Goal: Transaction & Acquisition: Purchase product/service

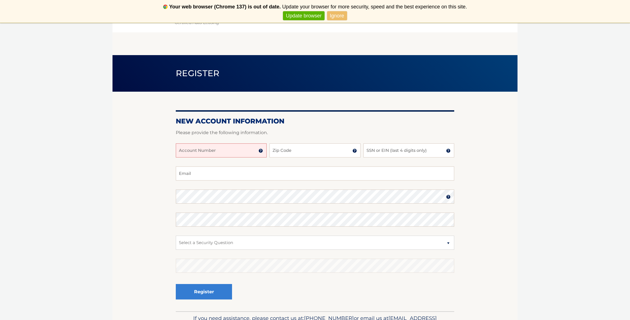
click at [210, 155] on input "Account Number" at bounding box center [221, 150] width 91 height 14
type input "44455984846"
click at [296, 150] on input "Zip Code" at bounding box center [314, 150] width 91 height 14
type input "32724"
type input "rachel96@gmail.com"
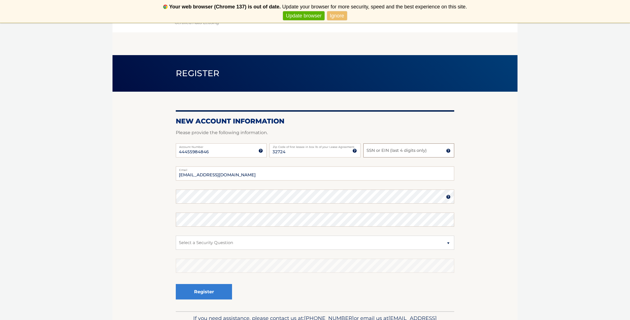
click at [396, 152] on input "SSN or EIN (last 4 digits only)" at bounding box center [408, 150] width 91 height 14
type input "4366"
click at [317, 206] on fieldset "rachel96@gmail.com Email Password Password should be a minimum of 6 characters …" at bounding box center [315, 238] width 278 height 145
click at [251, 244] on select "Select a Security Question What was the name of your elementary school? What is…" at bounding box center [315, 243] width 278 height 14
select select "2"
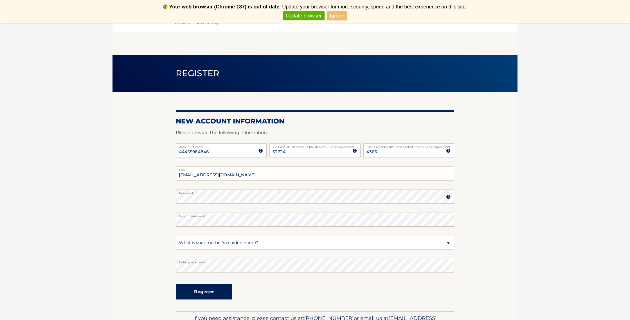
click at [211, 297] on button "Register" at bounding box center [204, 291] width 56 height 15
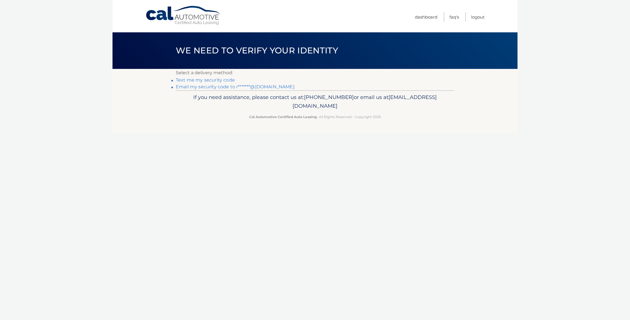
click at [219, 87] on link "Email my security code to r*******@gmail.com" at bounding box center [235, 86] width 119 height 5
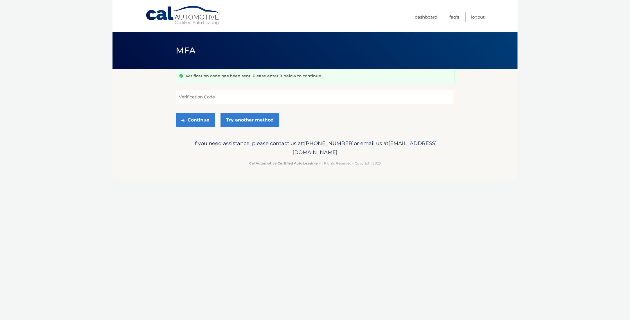
click at [265, 102] on input "Verification Code" at bounding box center [315, 97] width 278 height 14
paste input "572067"
type input "572067"
click at [206, 121] on button "Continue" at bounding box center [195, 120] width 39 height 14
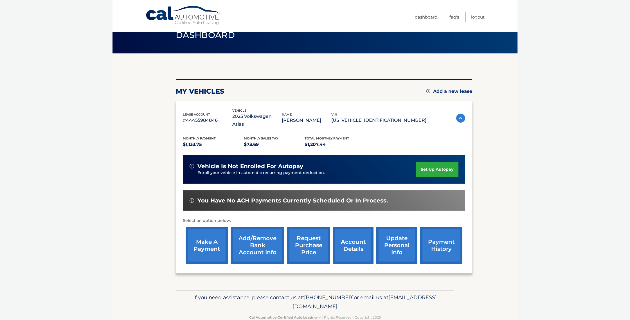
scroll to position [19, 0]
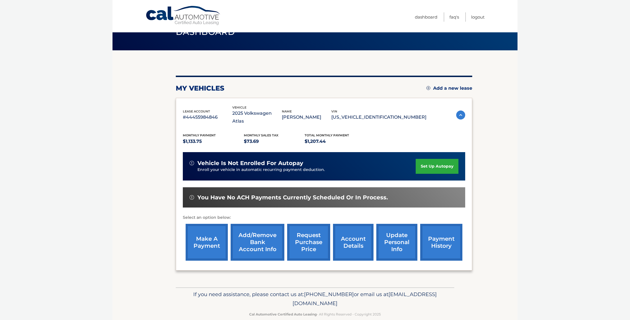
click at [208, 232] on link "make a payment" at bounding box center [207, 242] width 42 height 37
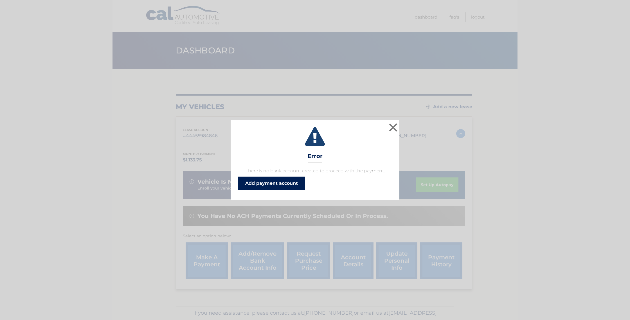
click at [283, 180] on link "Add payment account" at bounding box center [271, 183] width 67 height 13
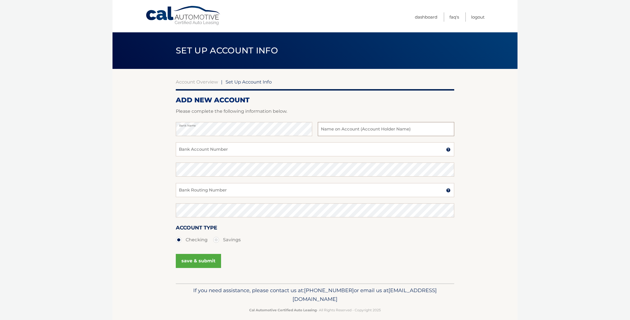
click at [338, 130] on input "text" at bounding box center [386, 129] width 136 height 14
type input "[PERSON_NAME]"
click at [326, 148] on input "Bank Account Number" at bounding box center [315, 149] width 278 height 14
paste input "1238312981"
type input "1238312981"
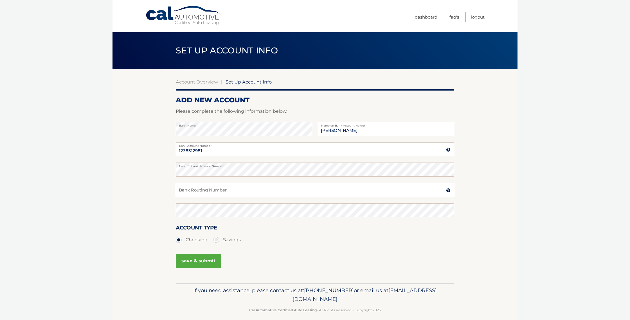
drag, startPoint x: 217, startPoint y: 189, endPoint x: 217, endPoint y: 193, distance: 3.9
click at [217, 189] on input "Bank Routing Number" at bounding box center [315, 190] width 278 height 14
paste input "267084199"
type input "267084199"
click at [203, 262] on button "save & submit" at bounding box center [198, 261] width 45 height 14
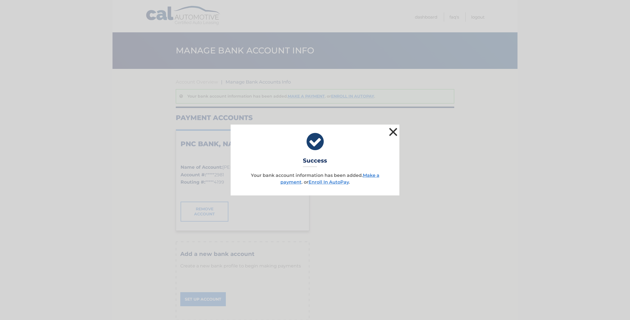
click at [396, 133] on button "×" at bounding box center [393, 131] width 11 height 11
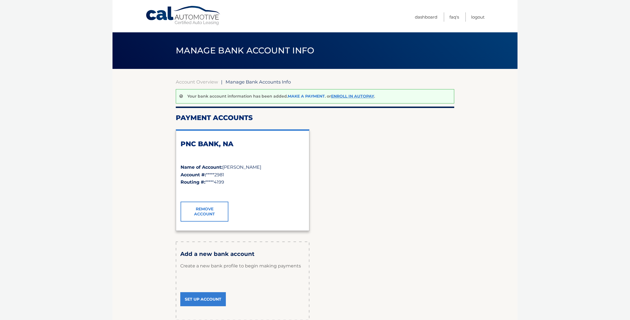
click at [300, 96] on link "Make a payment" at bounding box center [306, 96] width 37 height 5
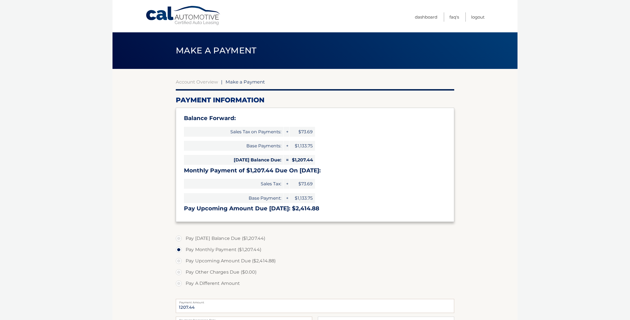
select select "NzZkYjJkZTUtMWVhMS00YTA3LThjMjktMTk3OWFhZTM5MzRm"
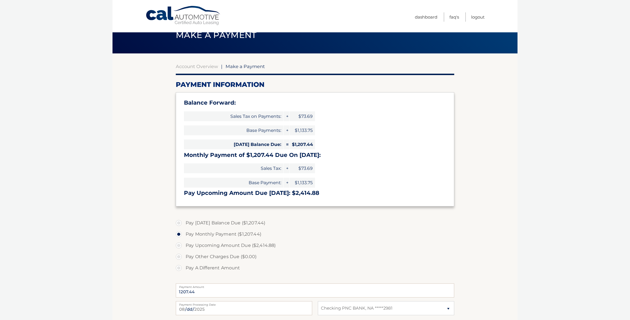
scroll to position [16, 0]
click at [204, 224] on label "Pay Today's Balance Due ($1,207.44)" at bounding box center [315, 222] width 278 height 11
click at [184, 224] on input "Pay Today's Balance Due ($1,207.44)" at bounding box center [181, 221] width 6 height 9
radio input "true"
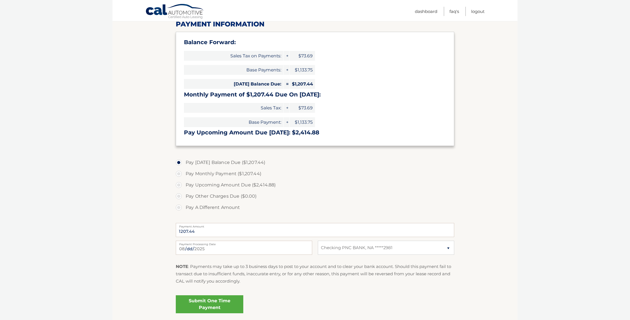
scroll to position [75, 0]
click at [218, 307] on link "Submit One Time Payment" at bounding box center [209, 305] width 67 height 18
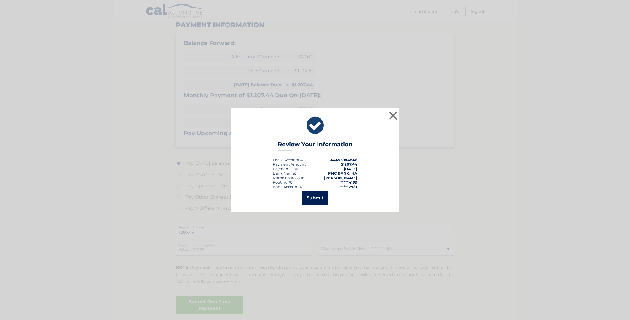
click at [307, 203] on button "Submit" at bounding box center [315, 197] width 26 height 13
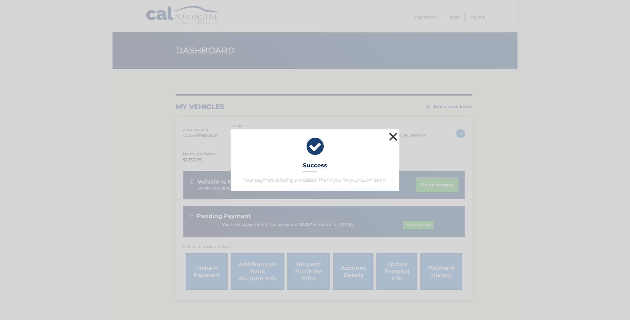
click at [392, 139] on button "×" at bounding box center [393, 136] width 11 height 11
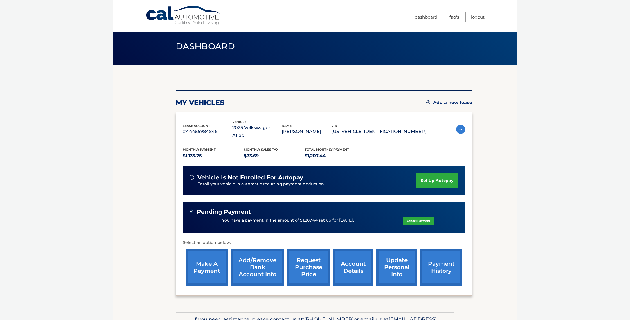
scroll to position [1, 0]
